Goal: Task Accomplishment & Management: Use online tool/utility

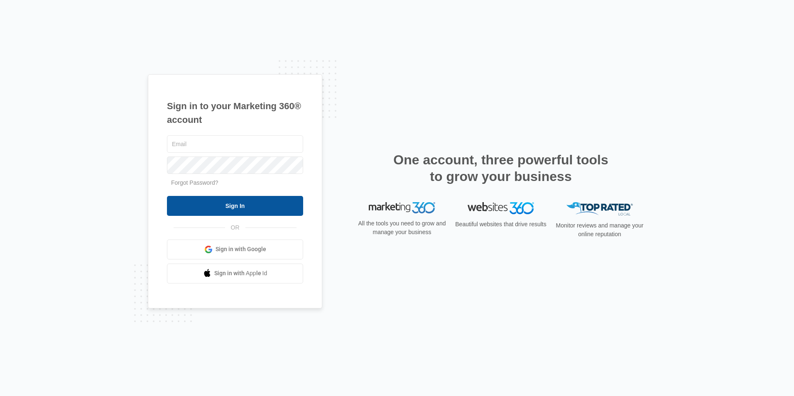
type input "[EMAIL_ADDRESS][DOMAIN_NAME]"
click at [267, 203] on input "Sign In" at bounding box center [235, 206] width 136 height 20
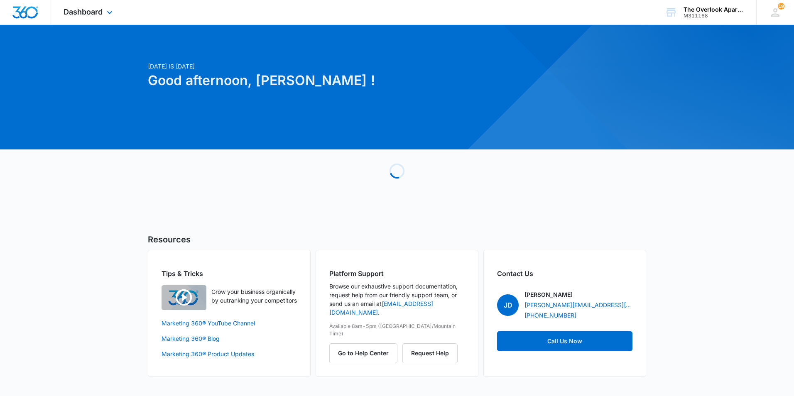
click at [93, 7] on div "Dashboard Apps Reputation Websites Forms CRM Email Social Content Ads Intellige…" at bounding box center [89, 12] width 76 height 24
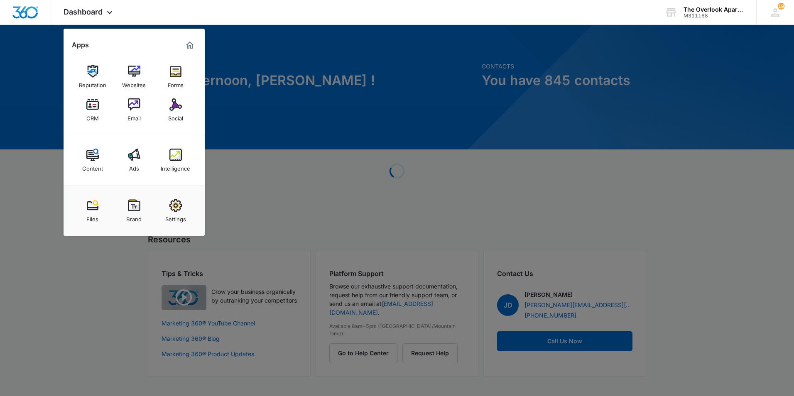
click at [102, 109] on link "CRM" at bounding box center [93, 110] width 32 height 32
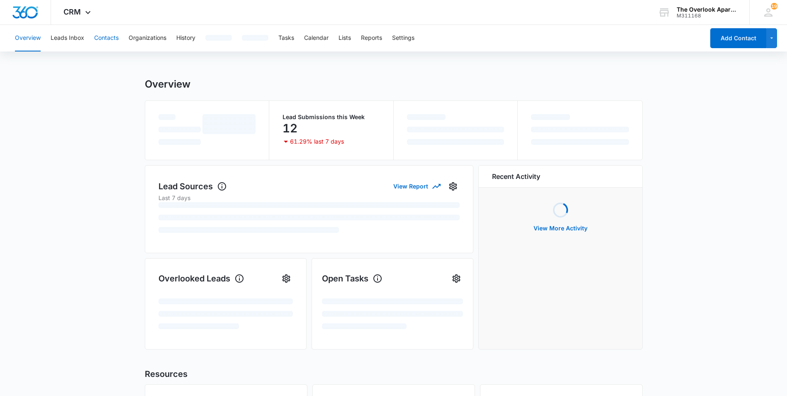
click at [97, 43] on button "Contacts" at bounding box center [106, 38] width 24 height 27
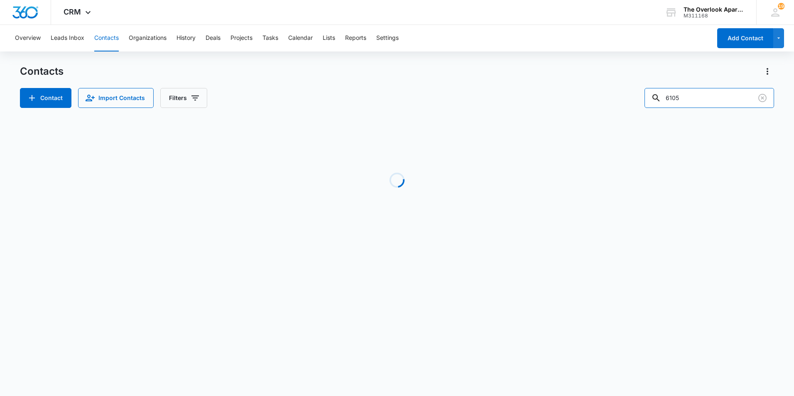
drag, startPoint x: 723, startPoint y: 94, endPoint x: 537, endPoint y: 88, distance: 186.5
click at [540, 93] on div "Contact Import Contacts Filters 6105" at bounding box center [397, 98] width 754 height 20
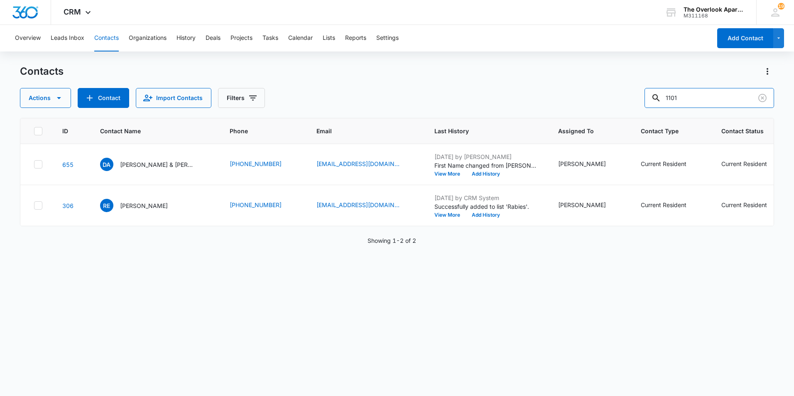
type input "1101"
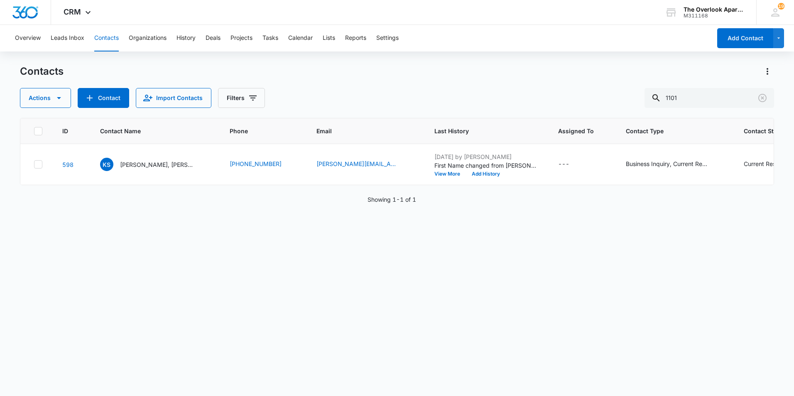
click at [511, 75] on div "Contacts" at bounding box center [397, 71] width 754 height 13
click at [461, 42] on div "Overview Leads Inbox Contacts Organizations History Deals Projects Tasks Calend…" at bounding box center [360, 38] width 701 height 27
